Goal: Transaction & Acquisition: Obtain resource

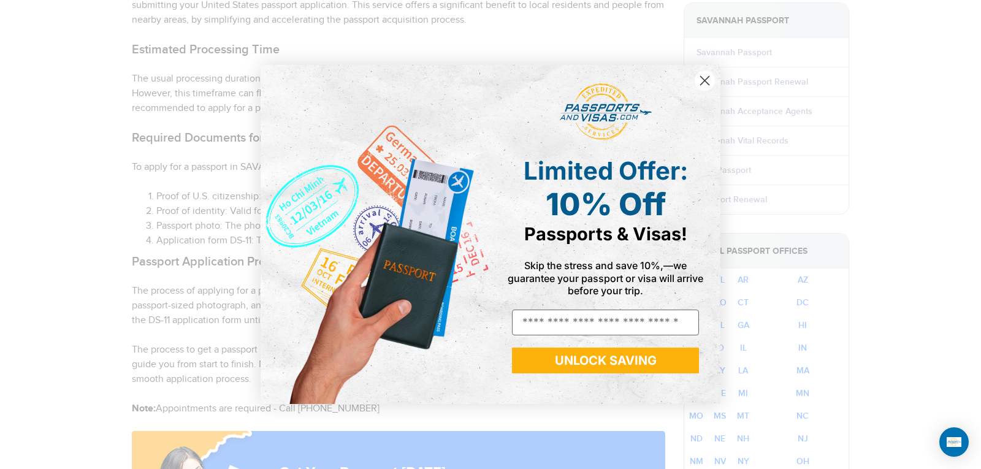
click at [705, 78] on icon "Close dialog" at bounding box center [704, 80] width 21 height 21
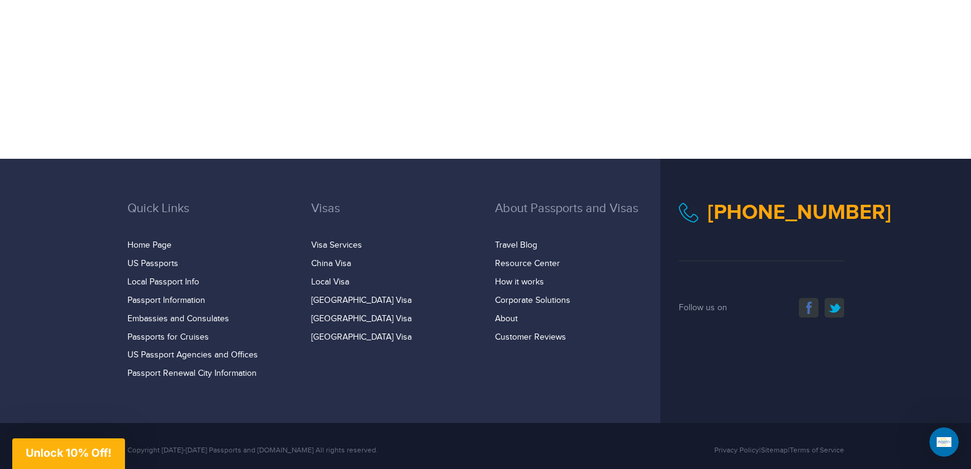
scroll to position [1611, 0]
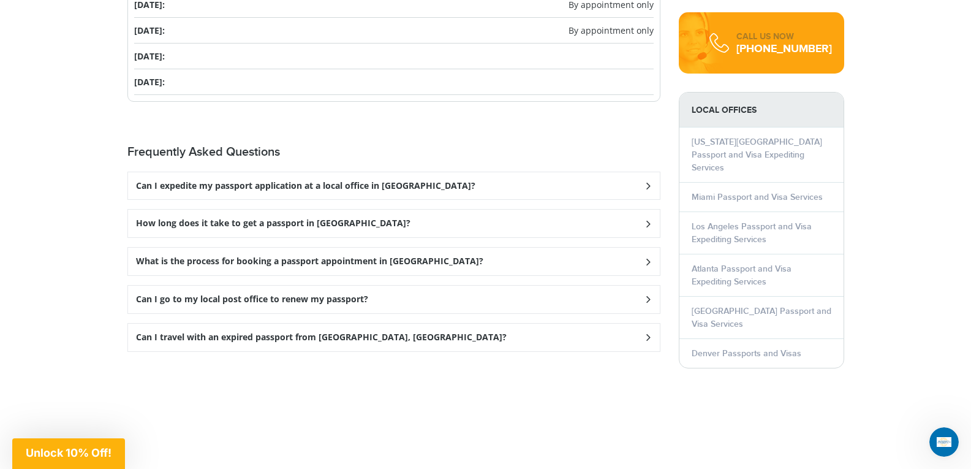
click at [389, 181] on h3 "Can I expedite my passport application at a local office in Savannah?" at bounding box center [306, 186] width 340 height 10
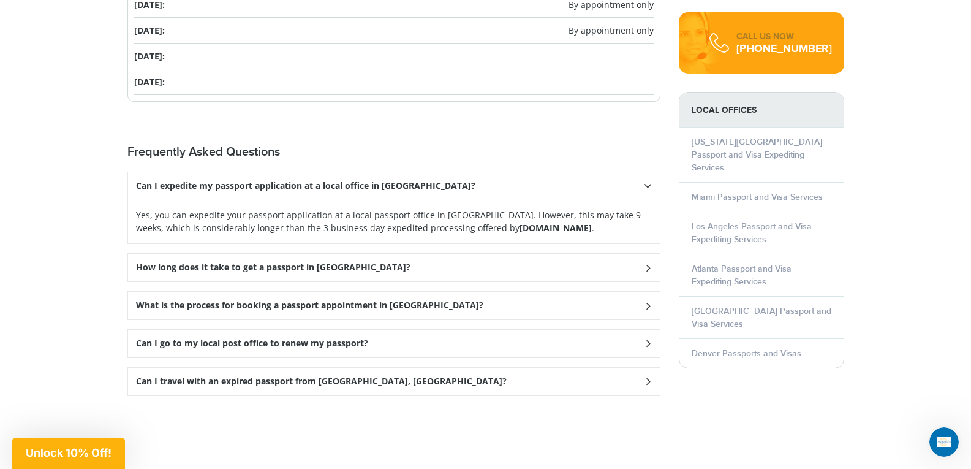
click at [304, 191] on h3 "How long does it take to get a passport in Savannah?" at bounding box center [306, 186] width 340 height 10
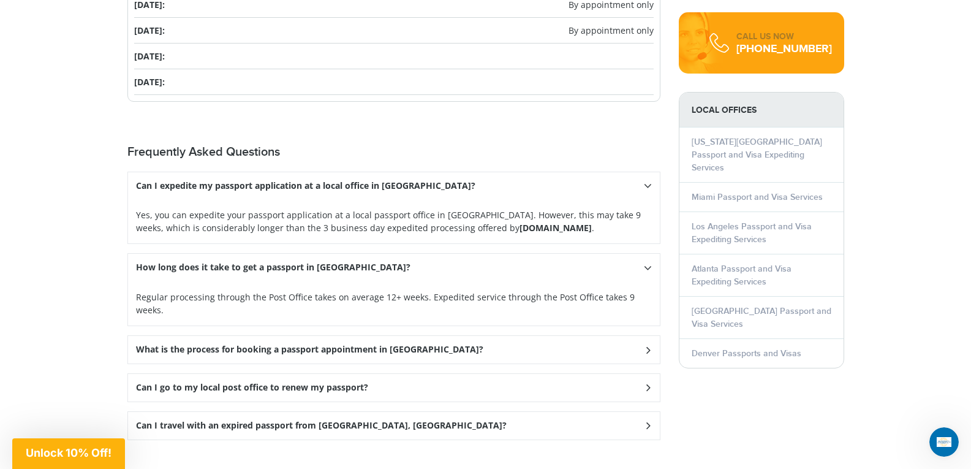
click at [331, 191] on h3 "What is the process for booking a passport appointment in Savannah?" at bounding box center [306, 186] width 340 height 10
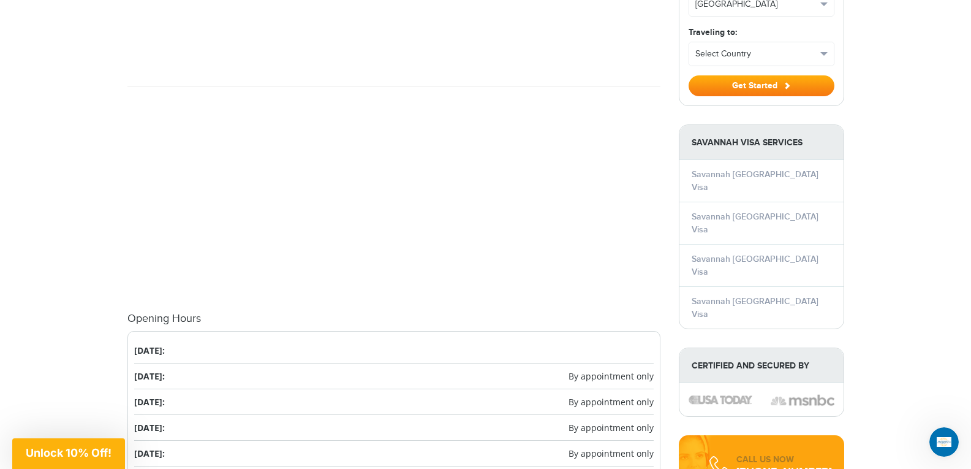
scroll to position [1172, 0]
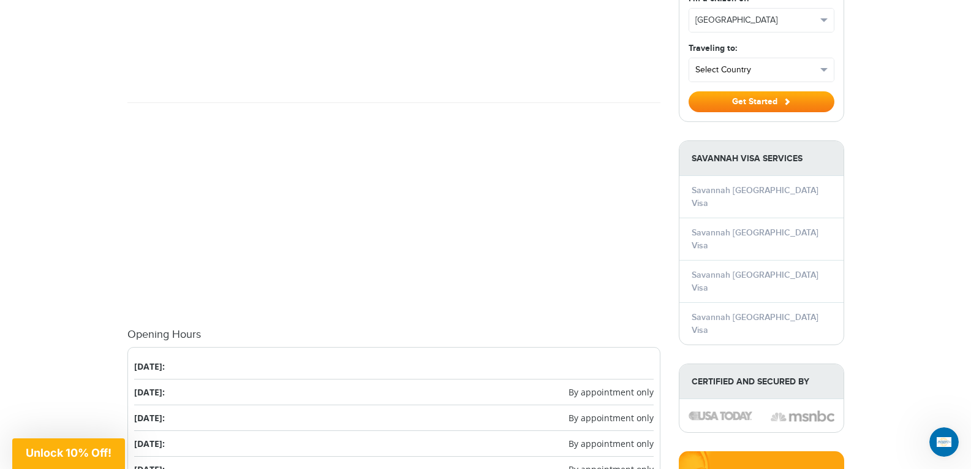
click at [769, 64] on span "Select Country" at bounding box center [756, 70] width 121 height 12
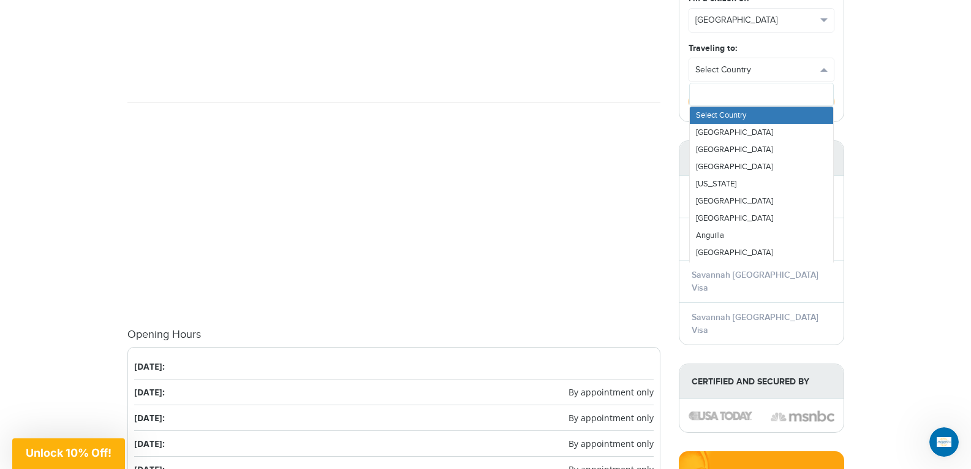
click at [838, 260] on li "Savannah Russia Visa" at bounding box center [762, 281] width 164 height 42
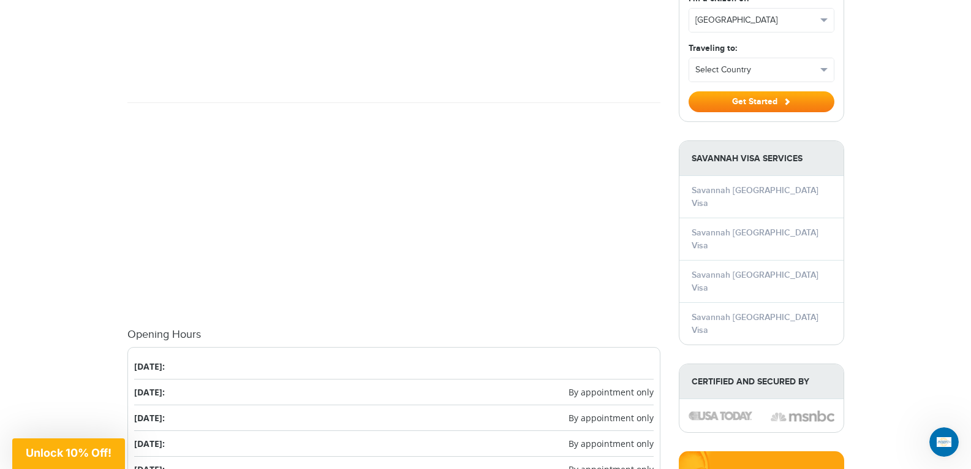
click at [838, 260] on li "Savannah Russia Visa" at bounding box center [762, 281] width 164 height 42
click at [826, 58] on button "Select Country" at bounding box center [761, 69] width 145 height 23
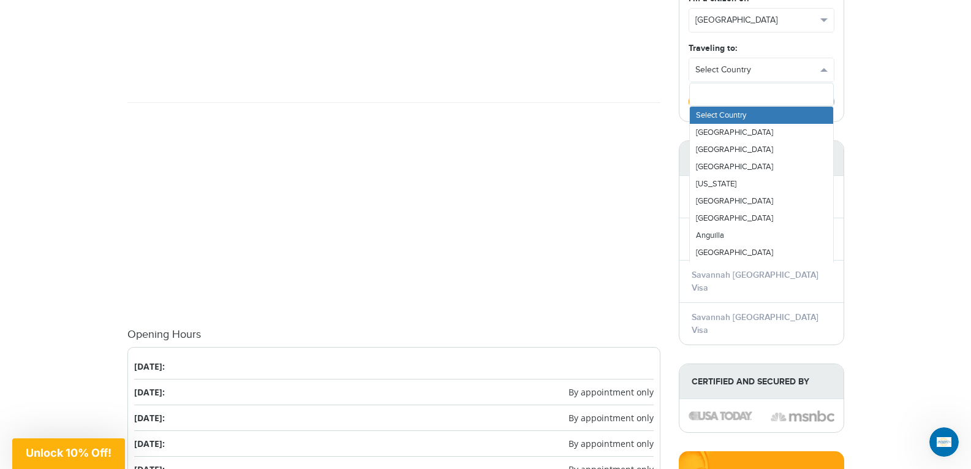
drag, startPoint x: 841, startPoint y: 135, endPoint x: 841, endPoint y: 174, distance: 38.6
click at [841, 174] on div "Savannah Visa Services Savannah Brazil Visa Savannah China Visa Savannah Russia…" at bounding box center [761, 242] width 165 height 205
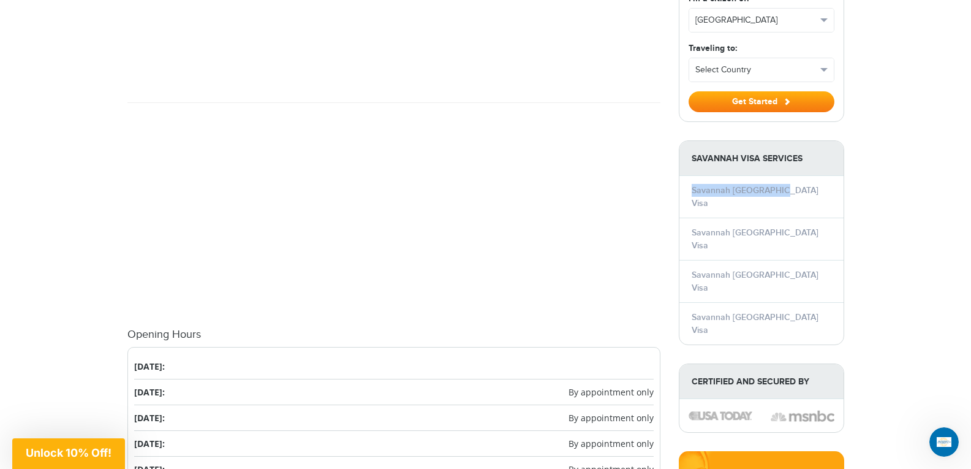
click at [837, 141] on strong "Savannah Visa Services" at bounding box center [762, 158] width 164 height 35
click at [794, 91] on button "Get Started" at bounding box center [762, 101] width 146 height 21
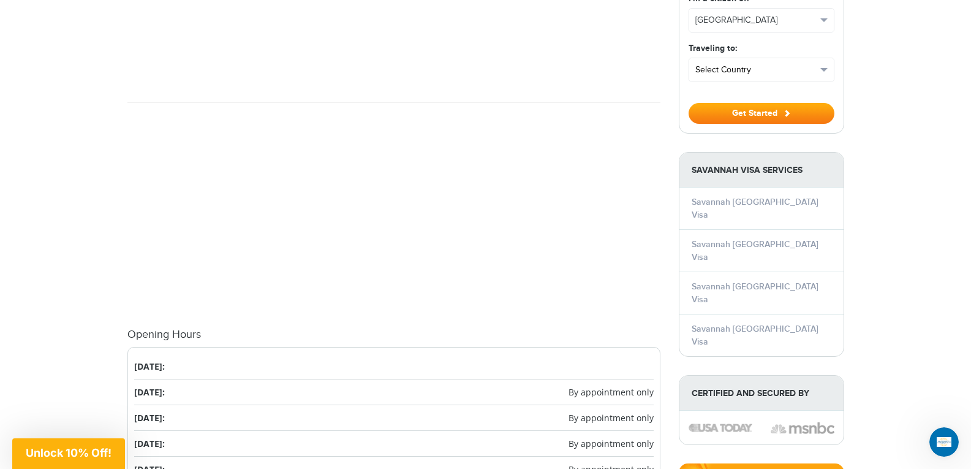
click at [826, 58] on button "Select Country" at bounding box center [761, 69] width 145 height 23
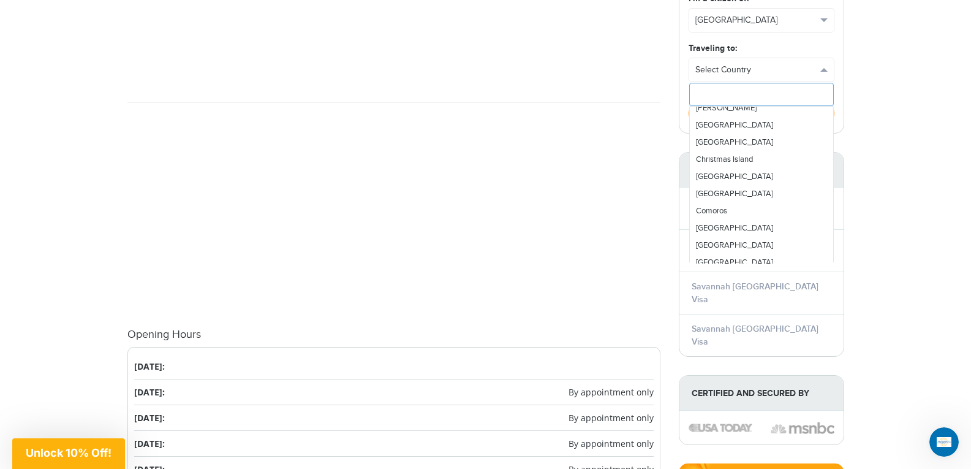
scroll to position [658, 0]
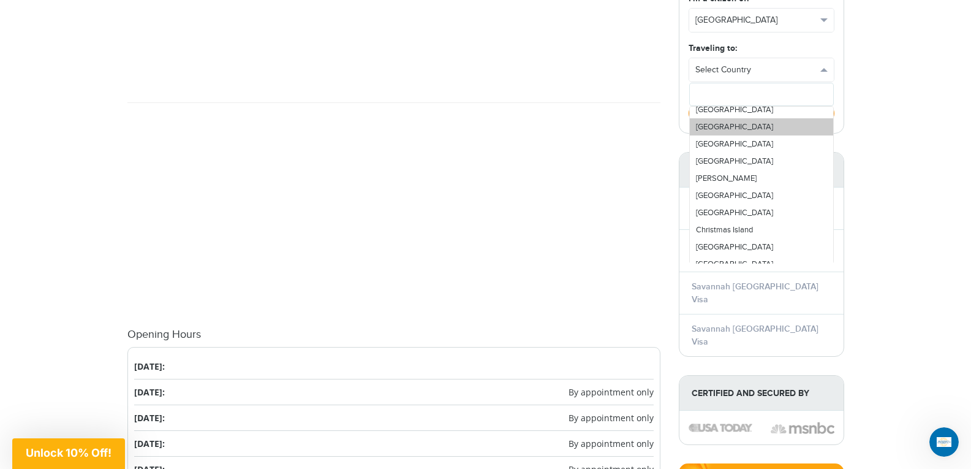
click at [786, 118] on link "[GEOGRAPHIC_DATA]" at bounding box center [761, 126] width 143 height 17
